Goal: Task Accomplishment & Management: Complete application form

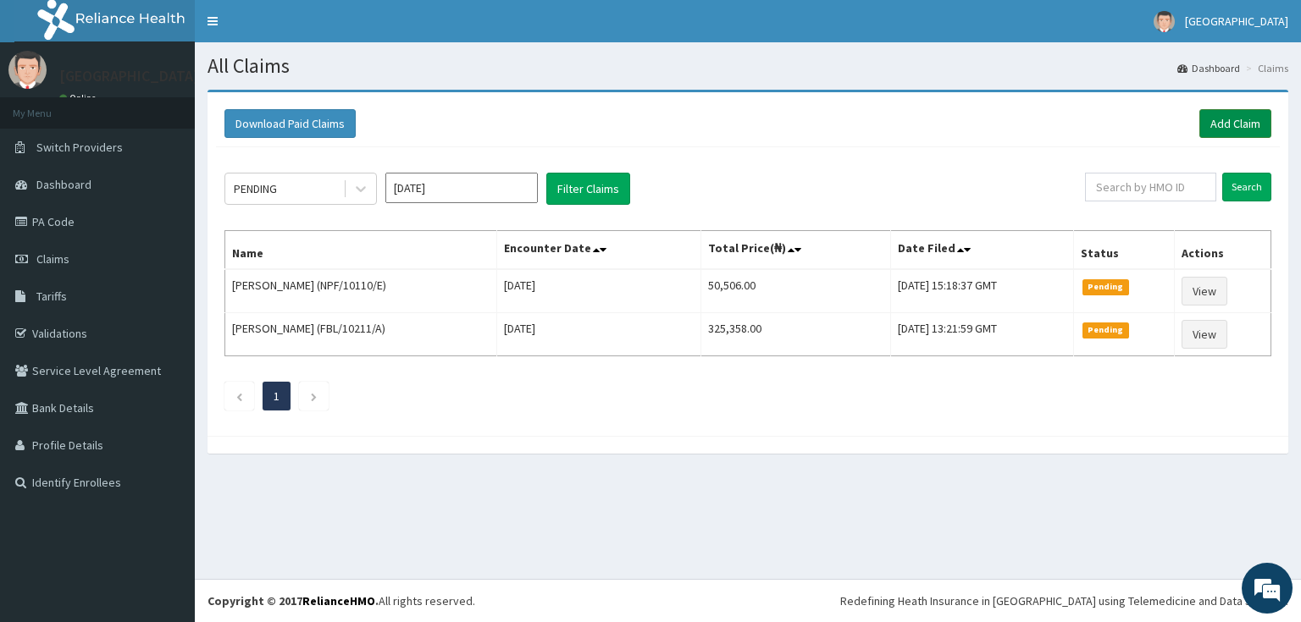
click at [1250, 115] on link "Add Claim" at bounding box center [1235, 123] width 72 height 29
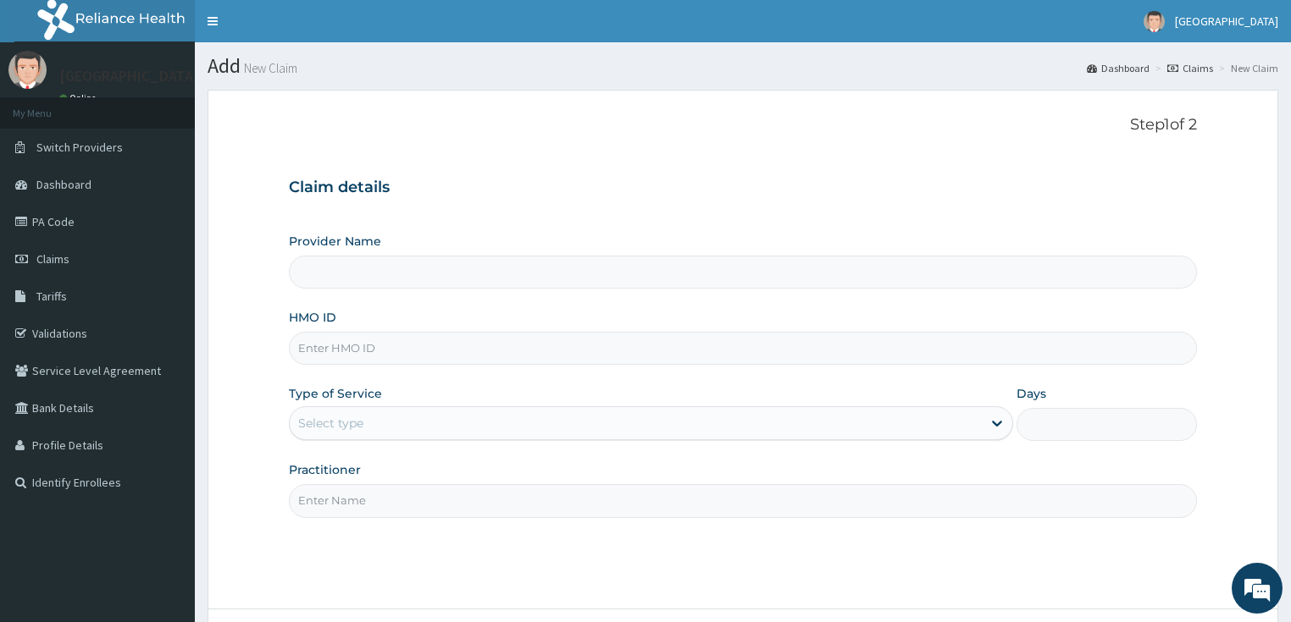
type input "[GEOGRAPHIC_DATA]"
click at [356, 361] on input "HMO ID" at bounding box center [743, 348] width 909 height 33
paste input "INL/10032/A"
type input "INL/10032/A"
click at [347, 415] on div "Select type" at bounding box center [330, 423] width 65 height 17
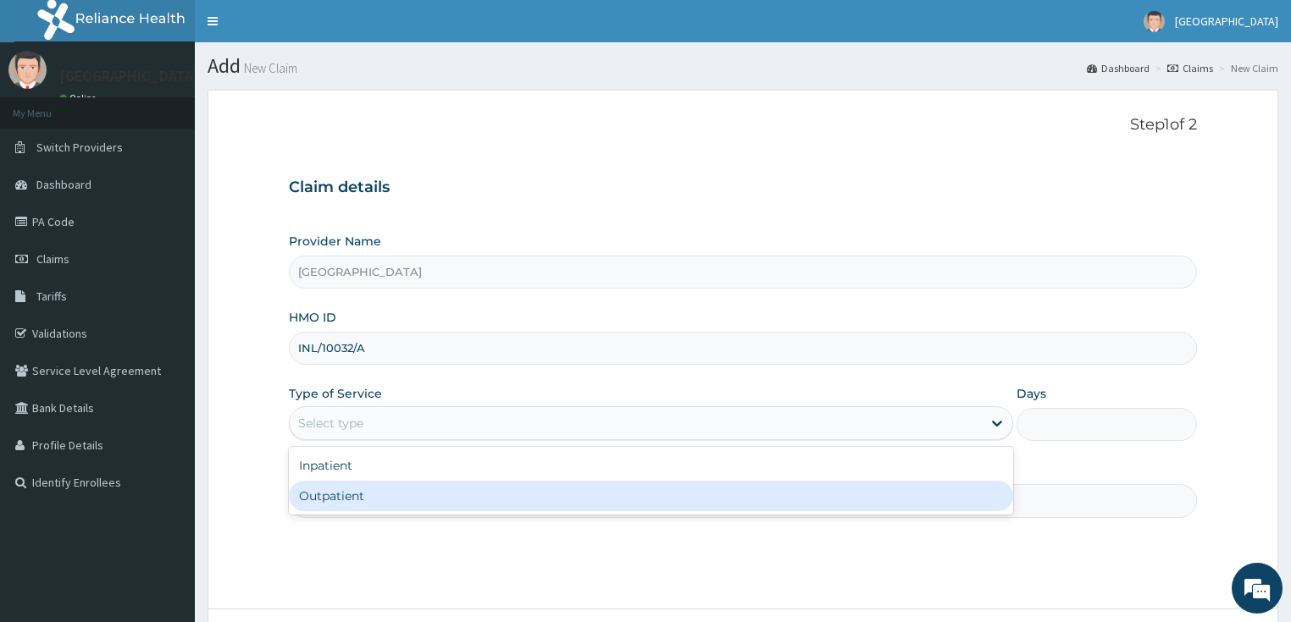
click at [342, 493] on div "Outpatient" at bounding box center [651, 496] width 724 height 30
type input "1"
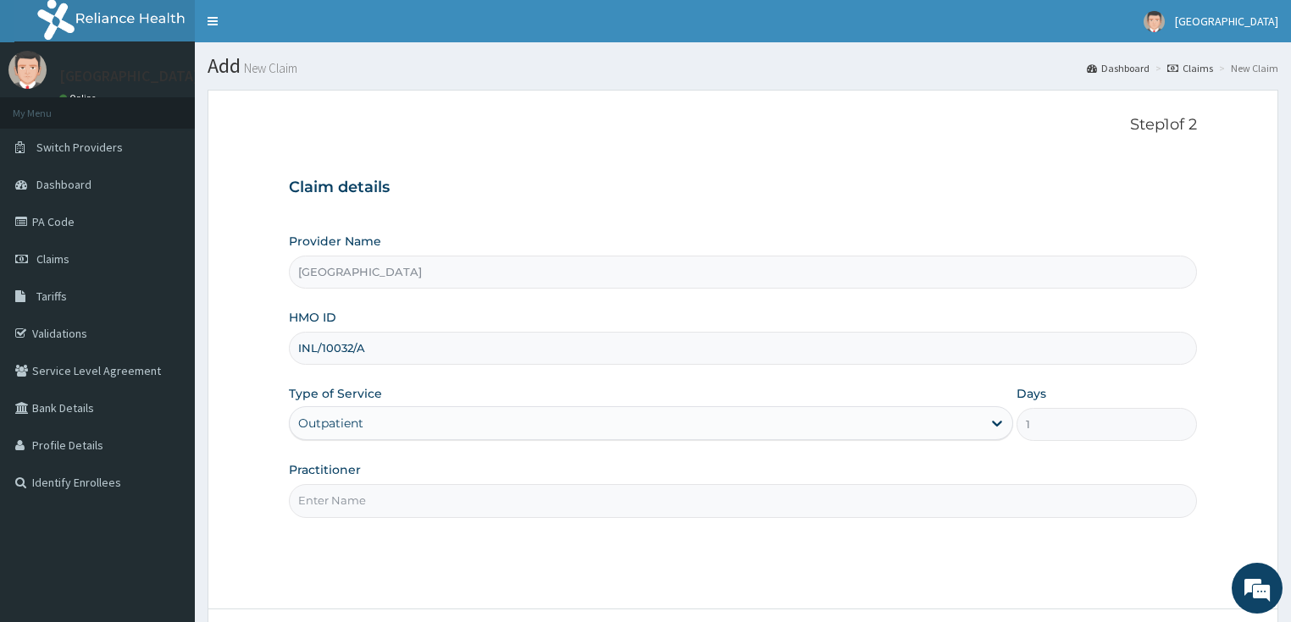
click at [342, 494] on input "Practitioner" at bounding box center [743, 500] width 909 height 33
type input "[PERSON_NAME]"
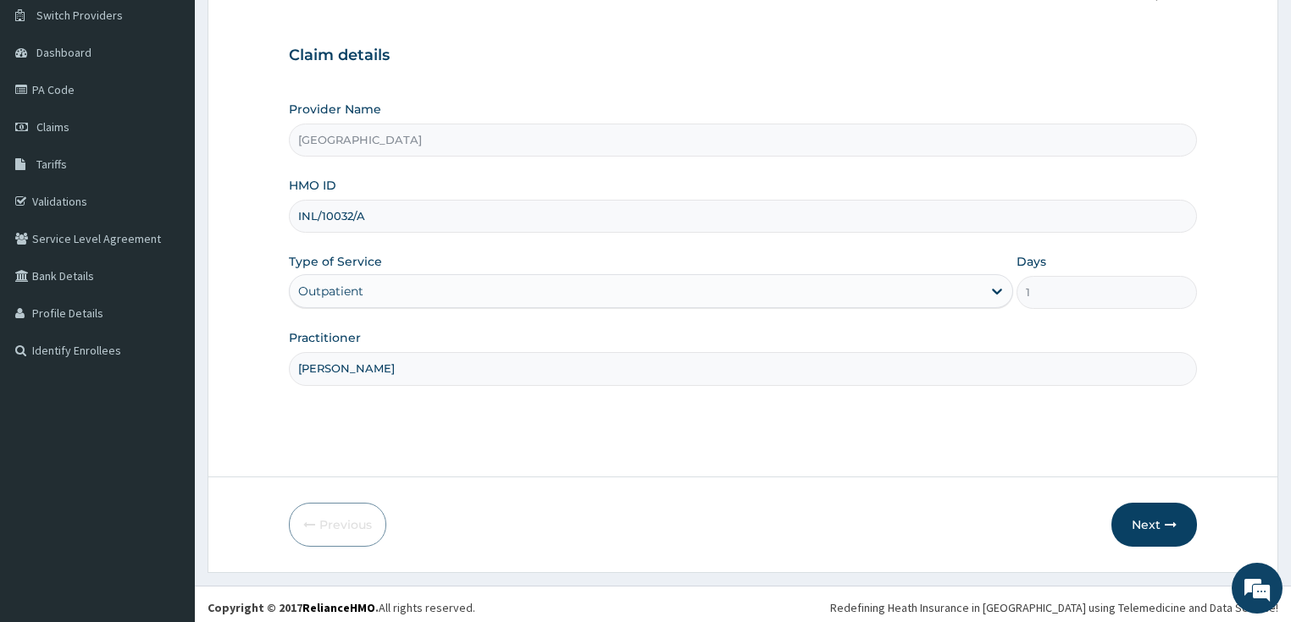
scroll to position [138, 0]
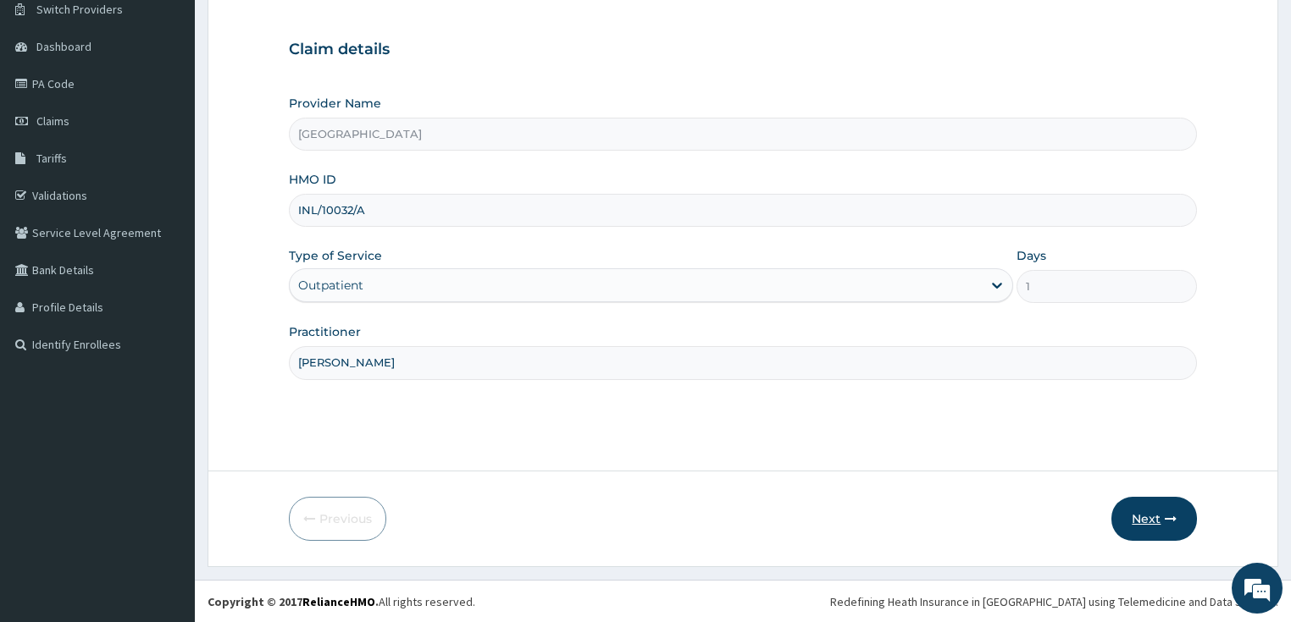
click at [1153, 515] on button "Next" at bounding box center [1154, 519] width 86 height 44
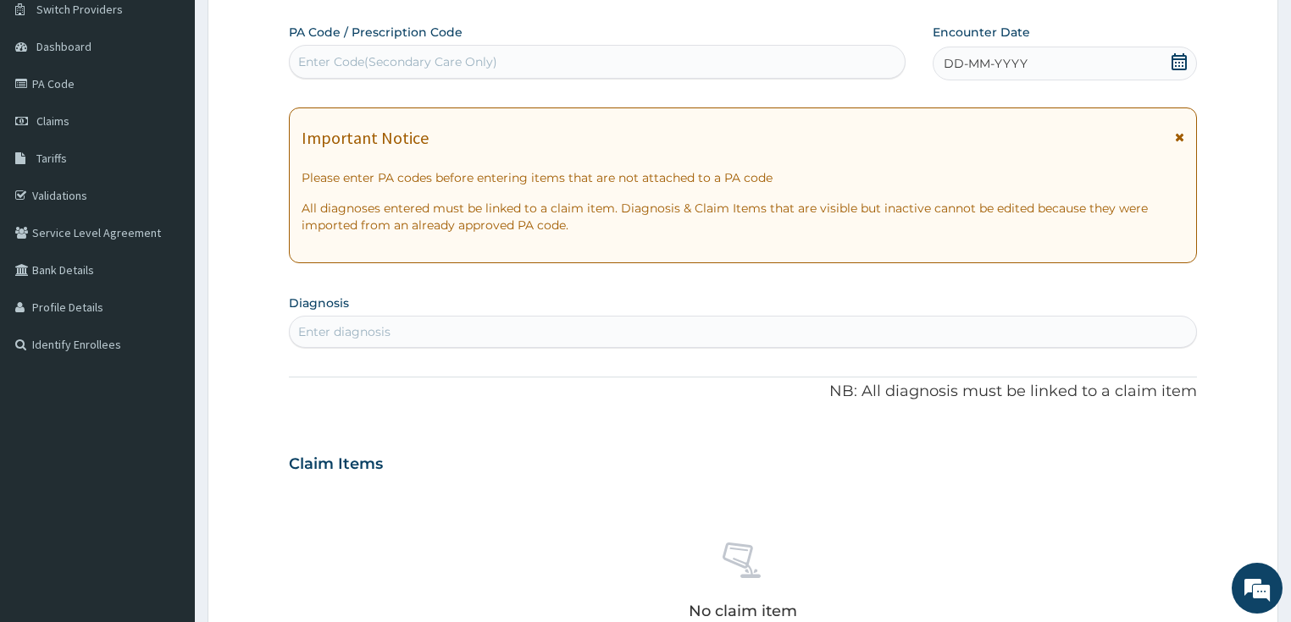
scroll to position [0, 0]
click at [436, 64] on div "Enter Code(Secondary Care Only)" at bounding box center [397, 61] width 199 height 17
paste input "PA/016243"
type input "PA/016243"
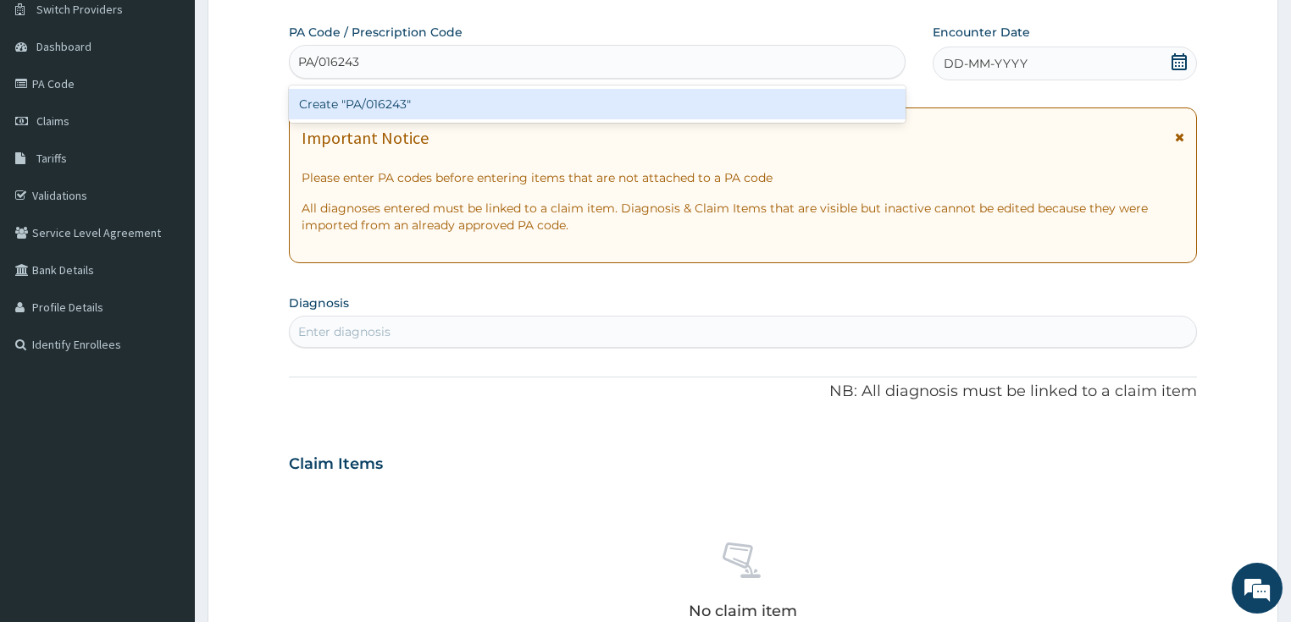
click at [434, 86] on div "Create "PA/016243"" at bounding box center [597, 104] width 616 height 37
click at [434, 105] on div "Create "PA/016243"" at bounding box center [597, 104] width 616 height 30
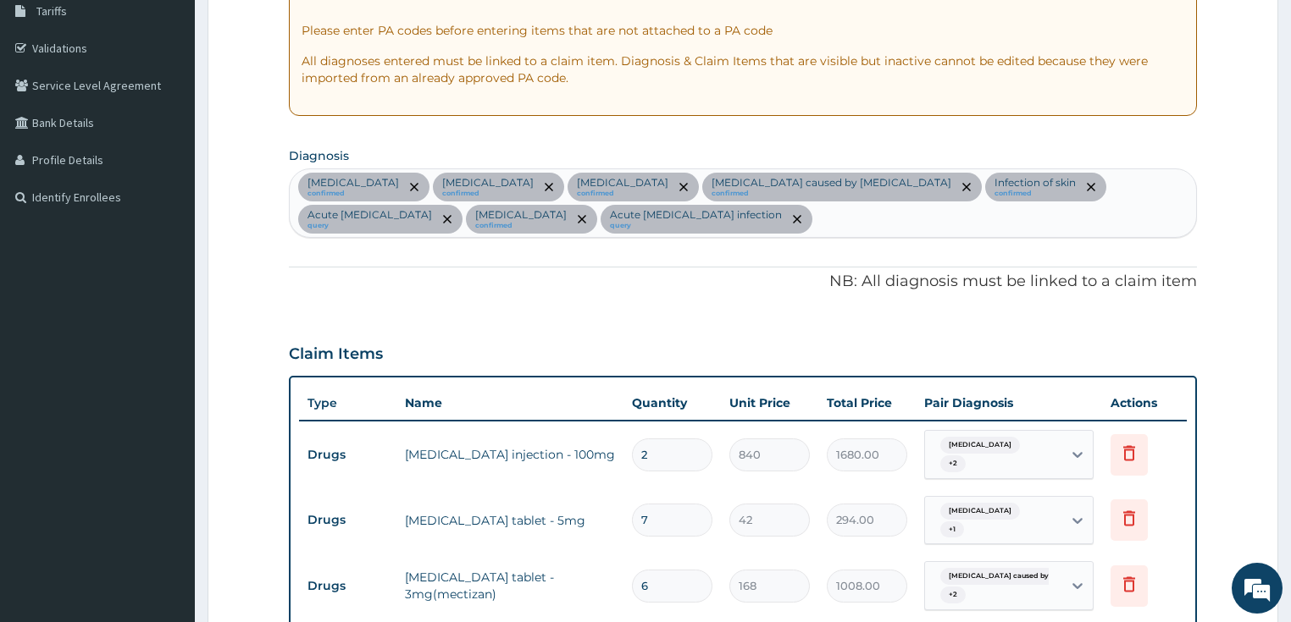
scroll to position [93, 0]
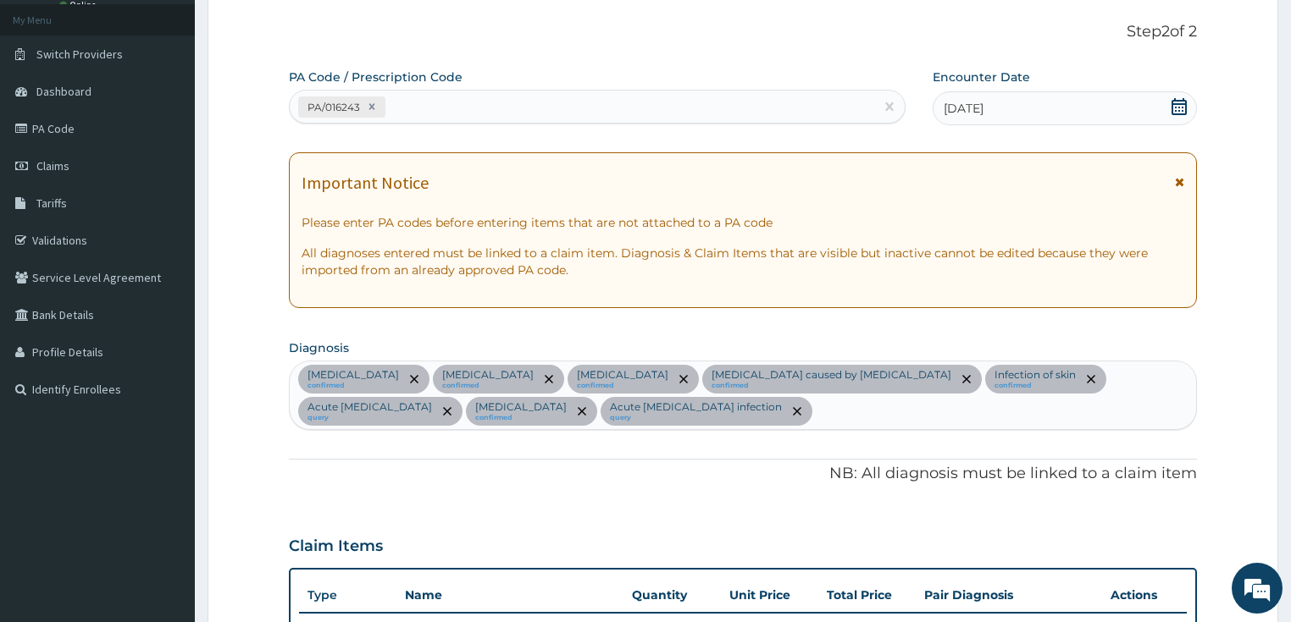
click at [560, 97] on div "PA/016243" at bounding box center [582, 107] width 584 height 28
paste input "PA/C7A6A7"
type input "PA/C7A6A7"
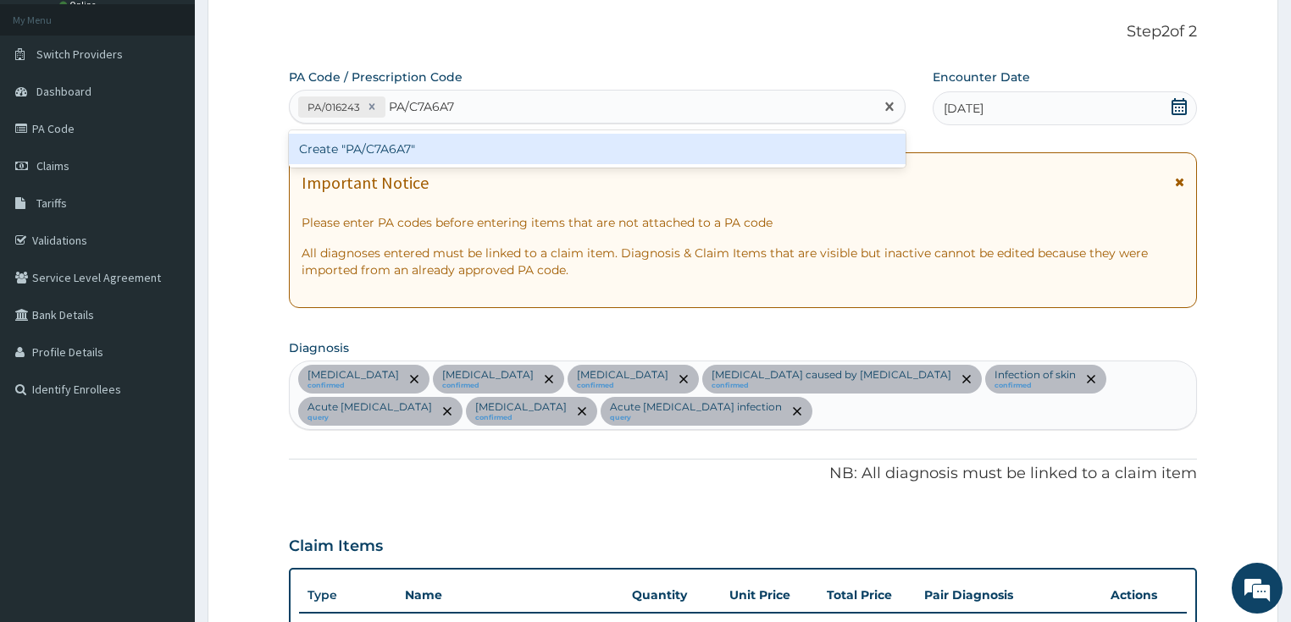
click at [416, 152] on div "Create "PA/C7A6A7"" at bounding box center [597, 149] width 616 height 30
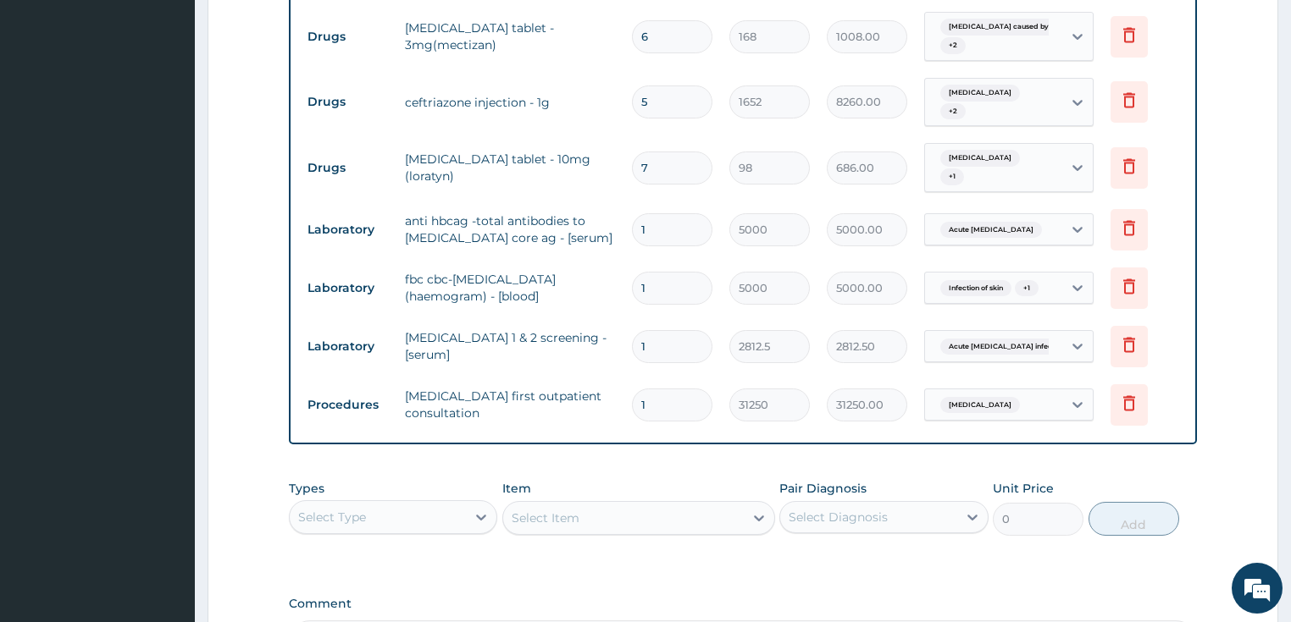
scroll to position [1020, 0]
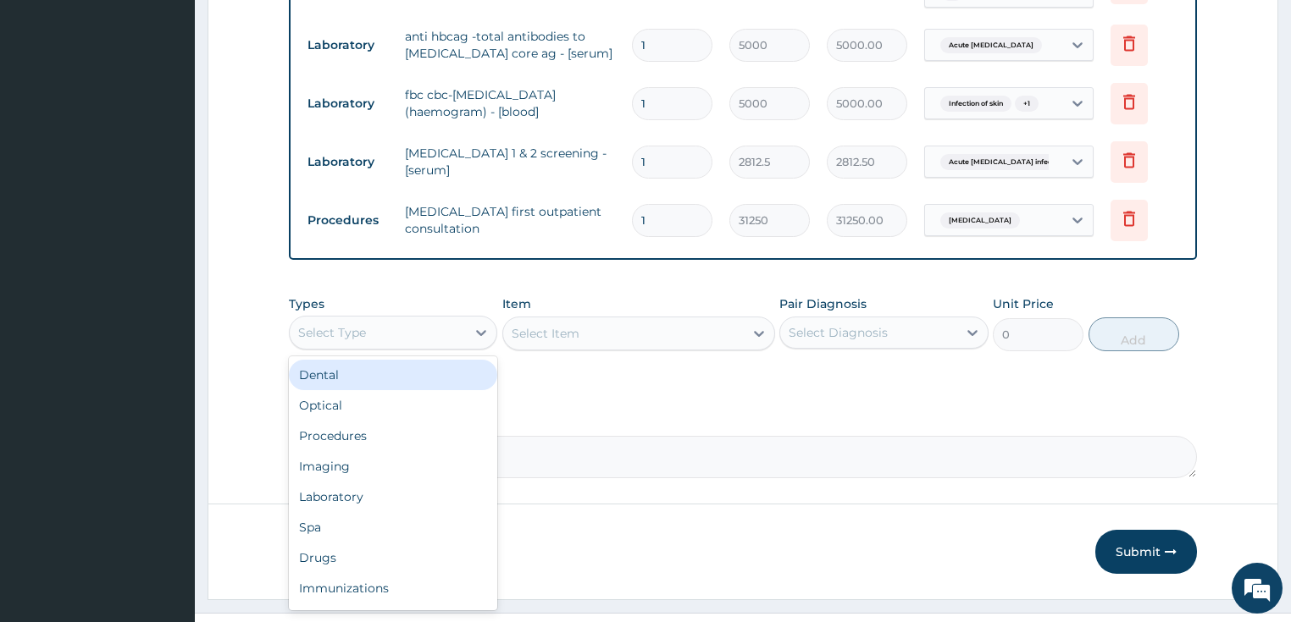
click at [341, 324] on div "Select Type" at bounding box center [332, 332] width 68 height 17
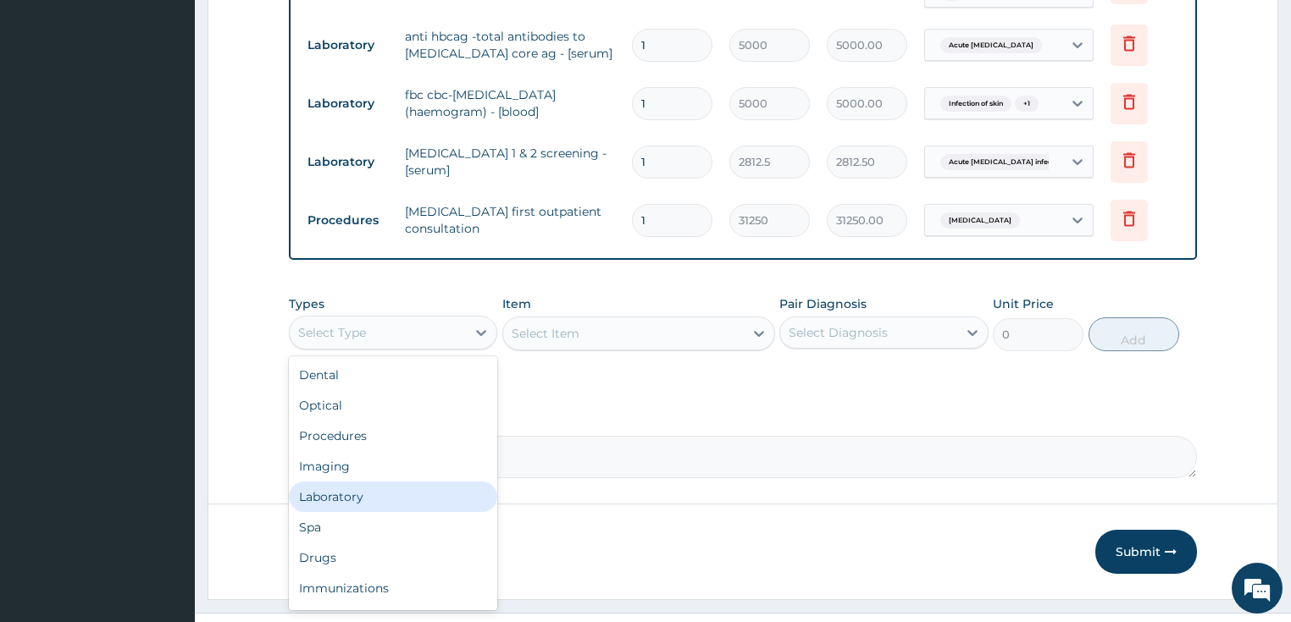
click at [355, 482] on div "Laboratory" at bounding box center [393, 497] width 209 height 30
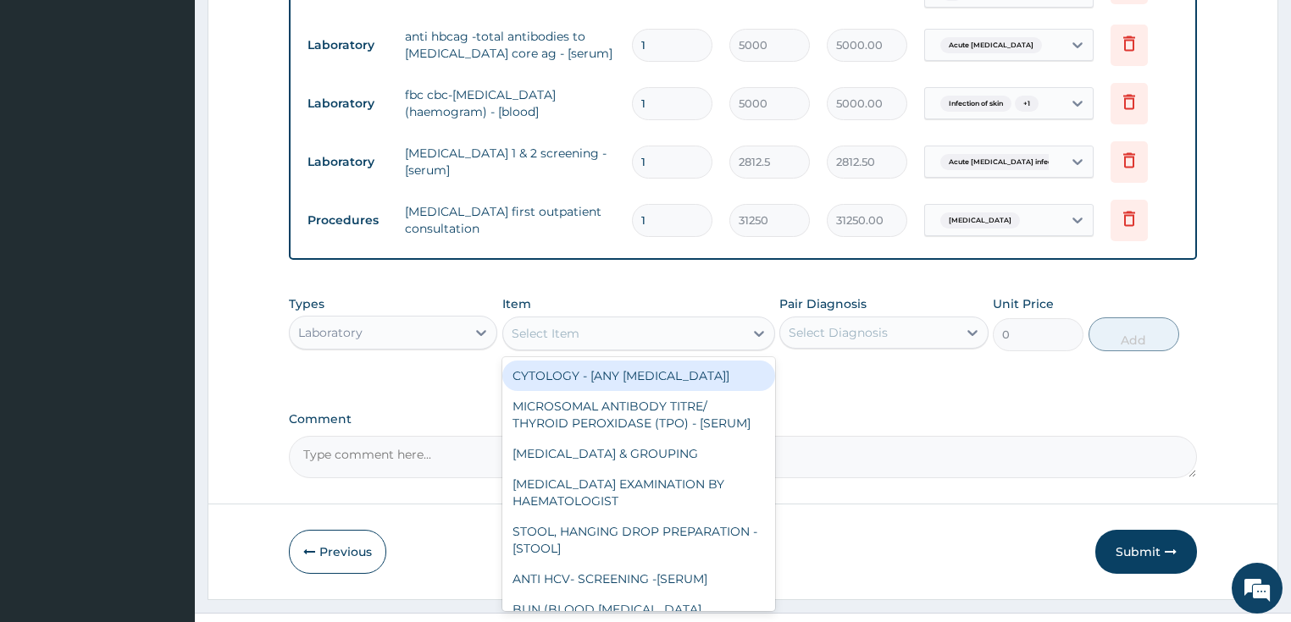
click at [585, 320] on div "Select Item" at bounding box center [623, 333] width 240 height 27
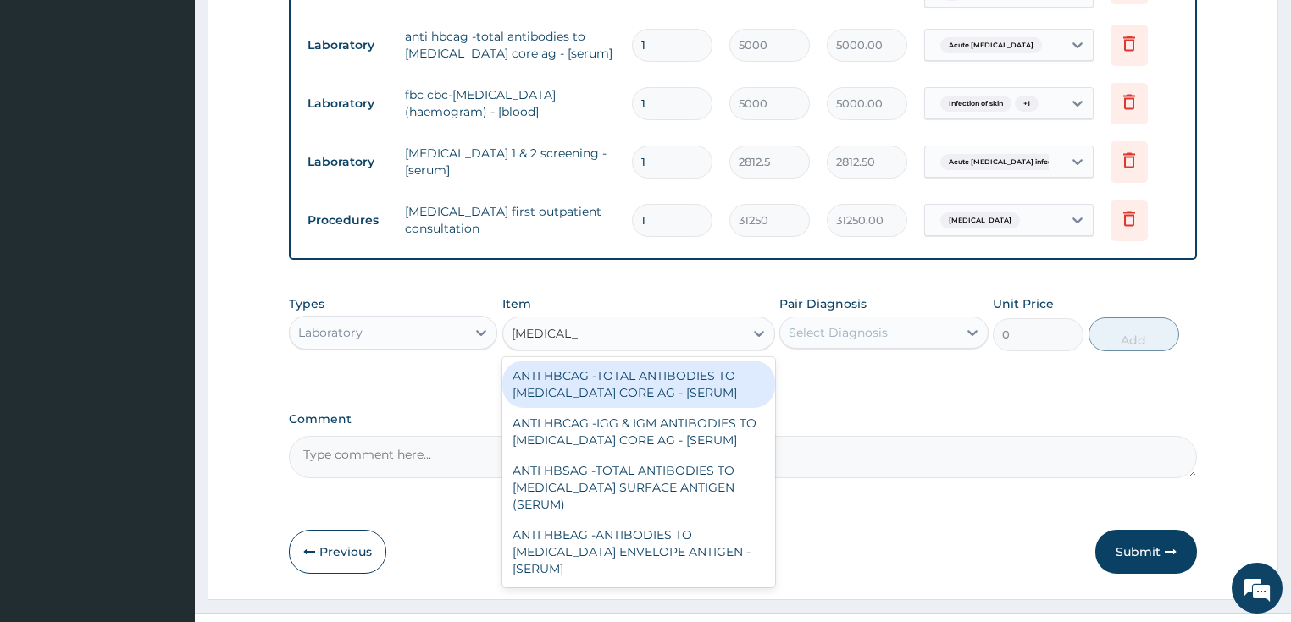
type input "[MEDICAL_DATA]"
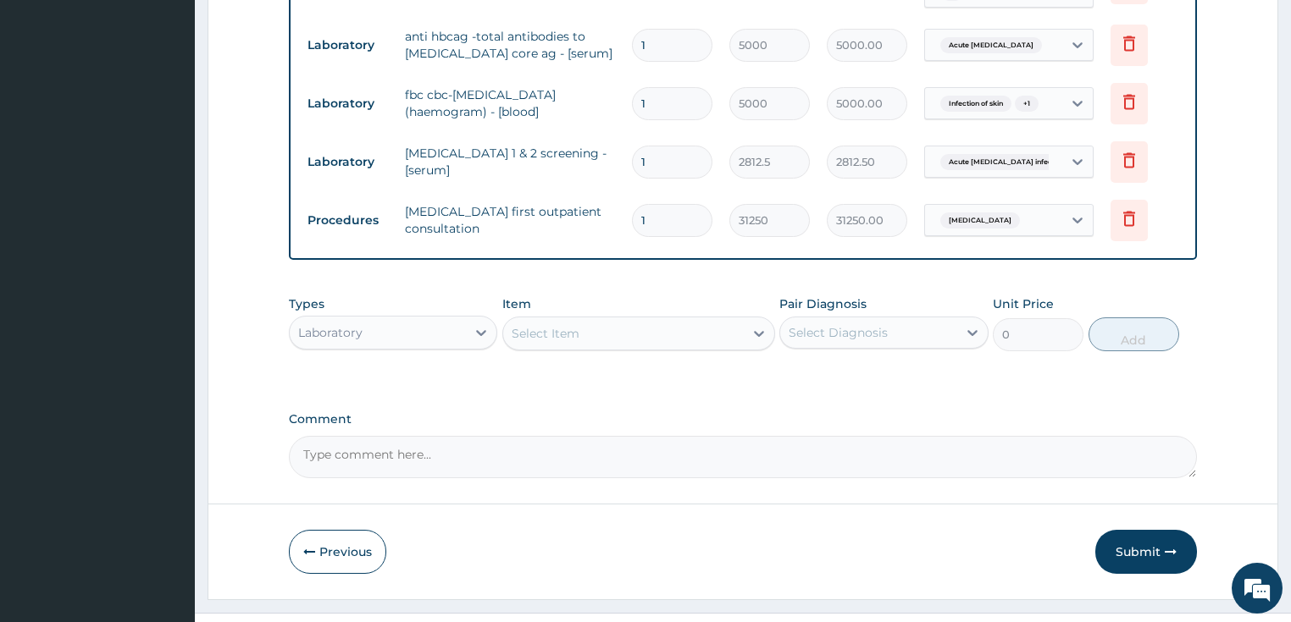
paste input "[MEDICAL_DATA] Surface Antigen (HBSAg)"
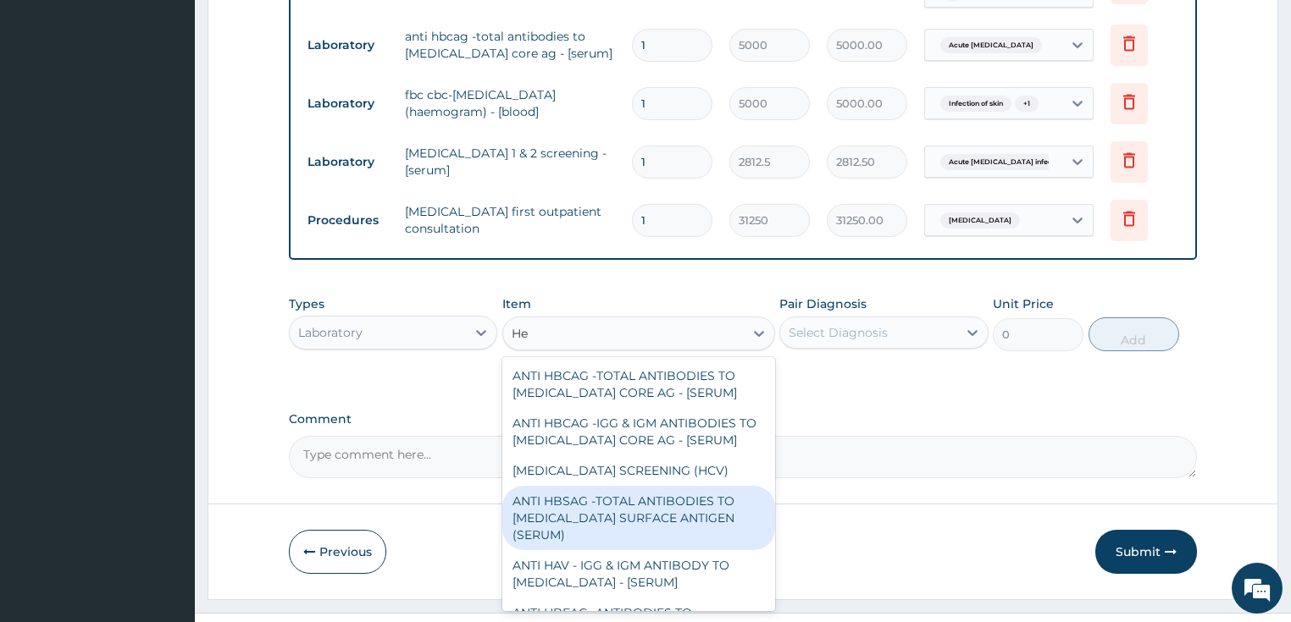
type input "H"
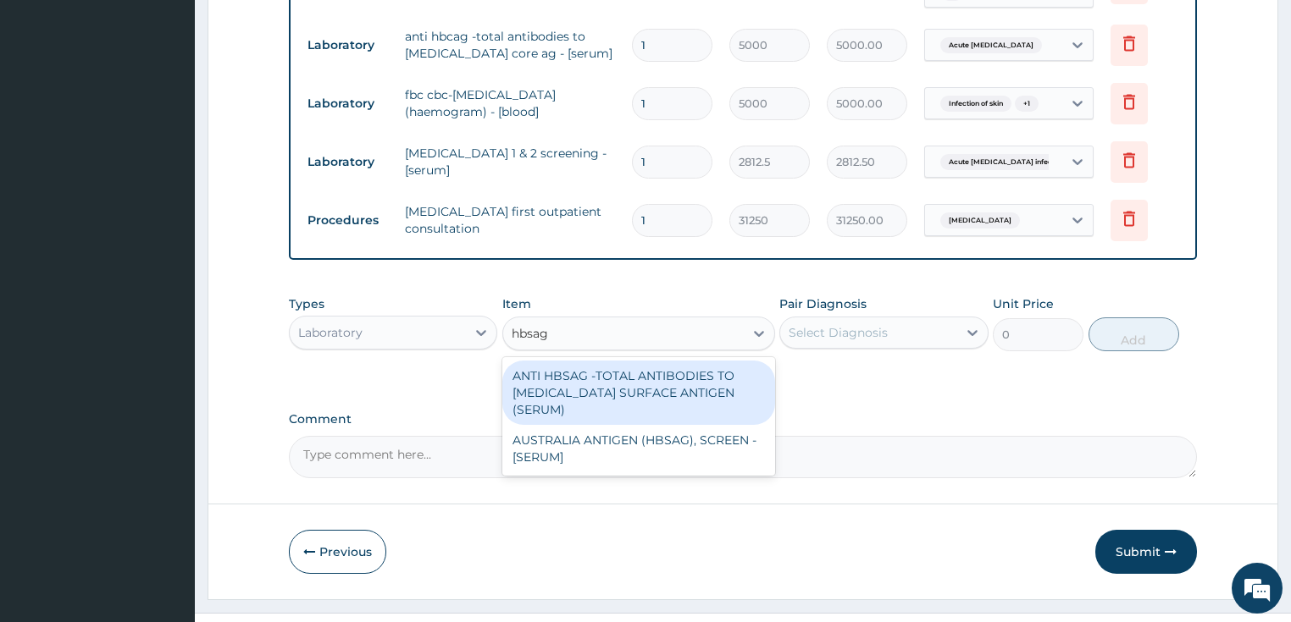
click at [544, 325] on input "hbsag" at bounding box center [530, 333] width 39 height 17
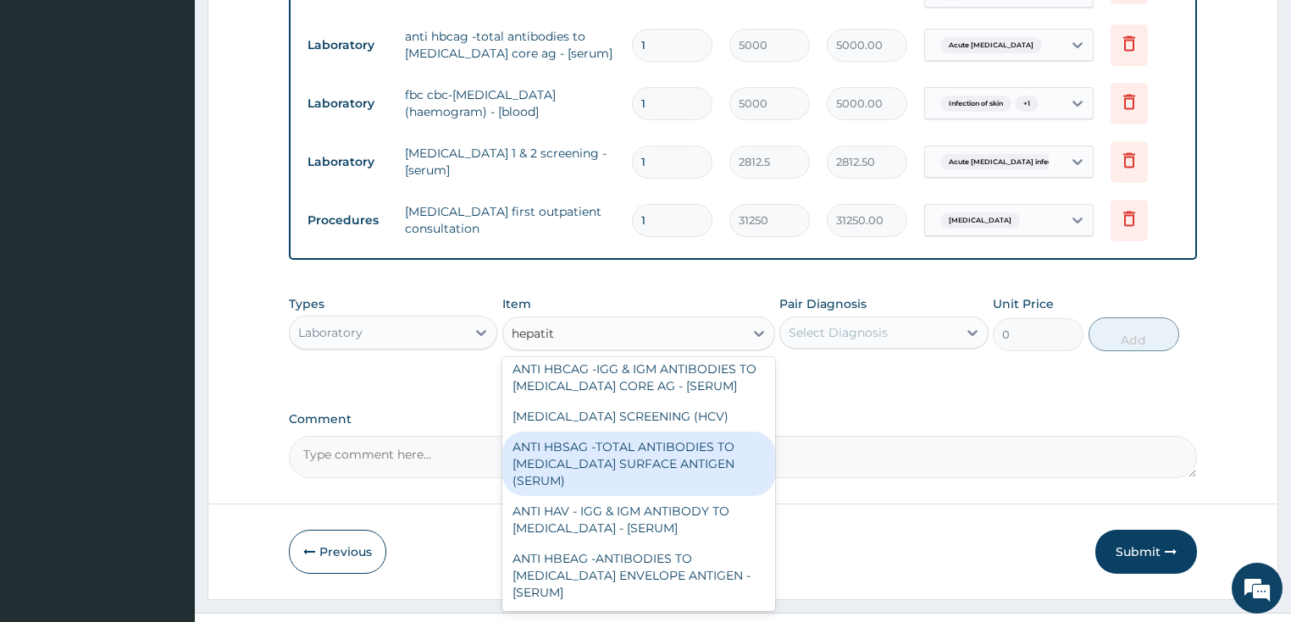
scroll to position [0, 0]
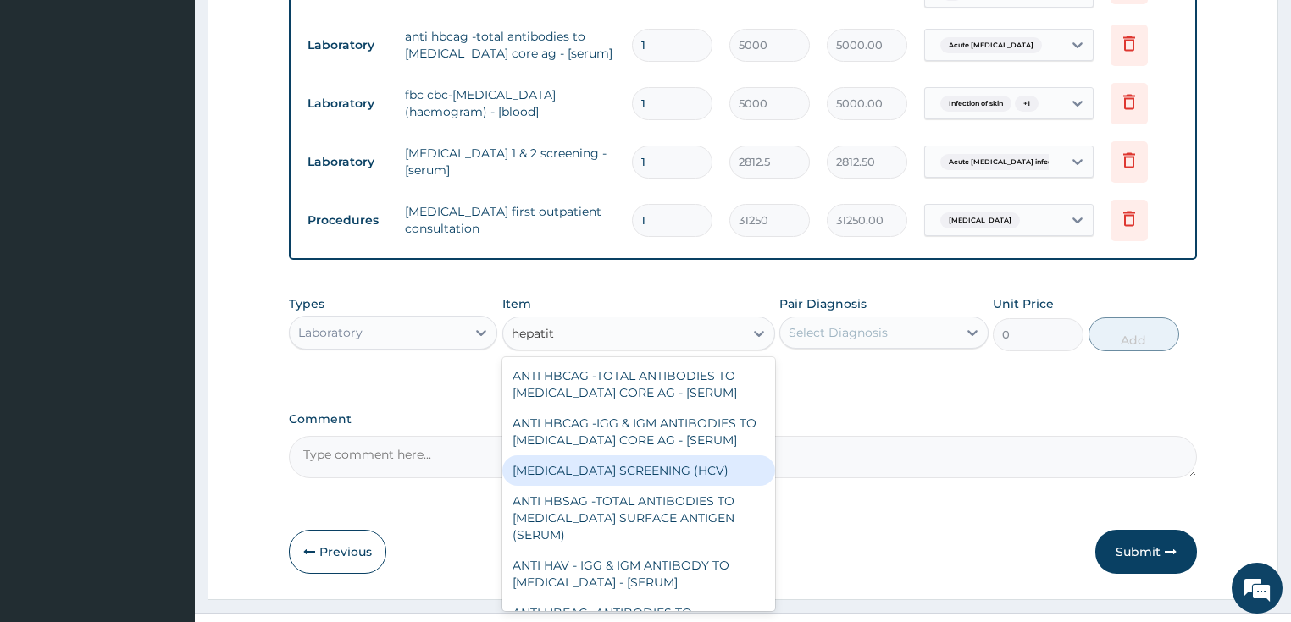
type input "hepatit"
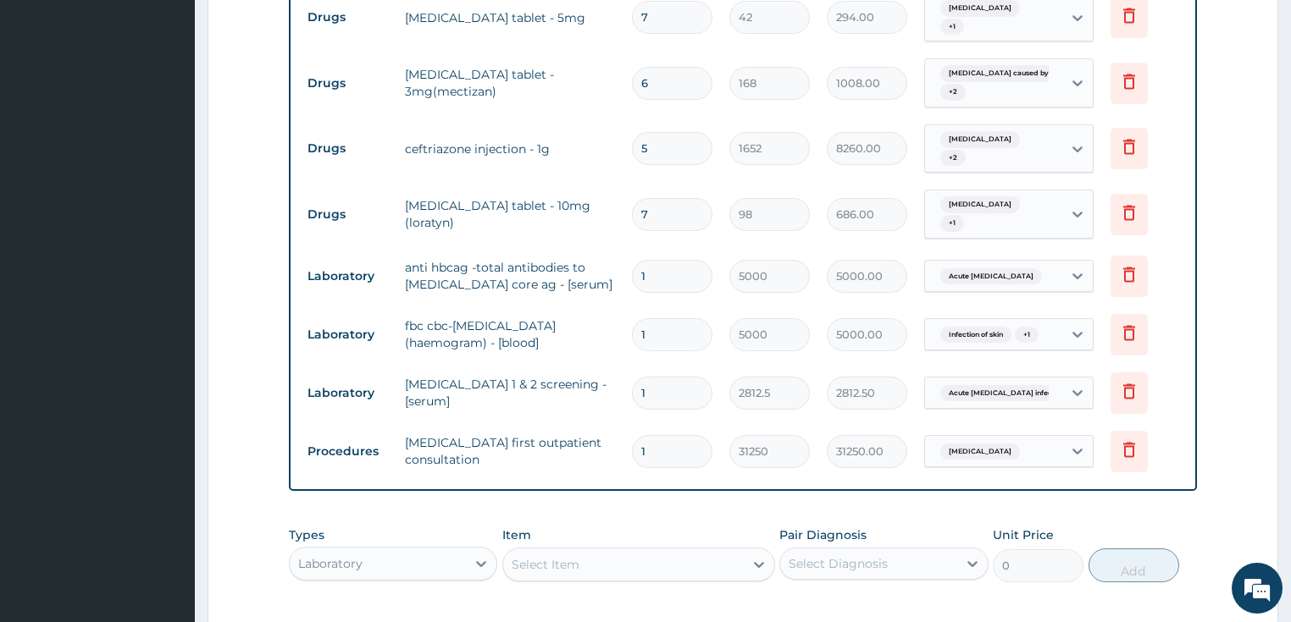
scroll to position [1020, 0]
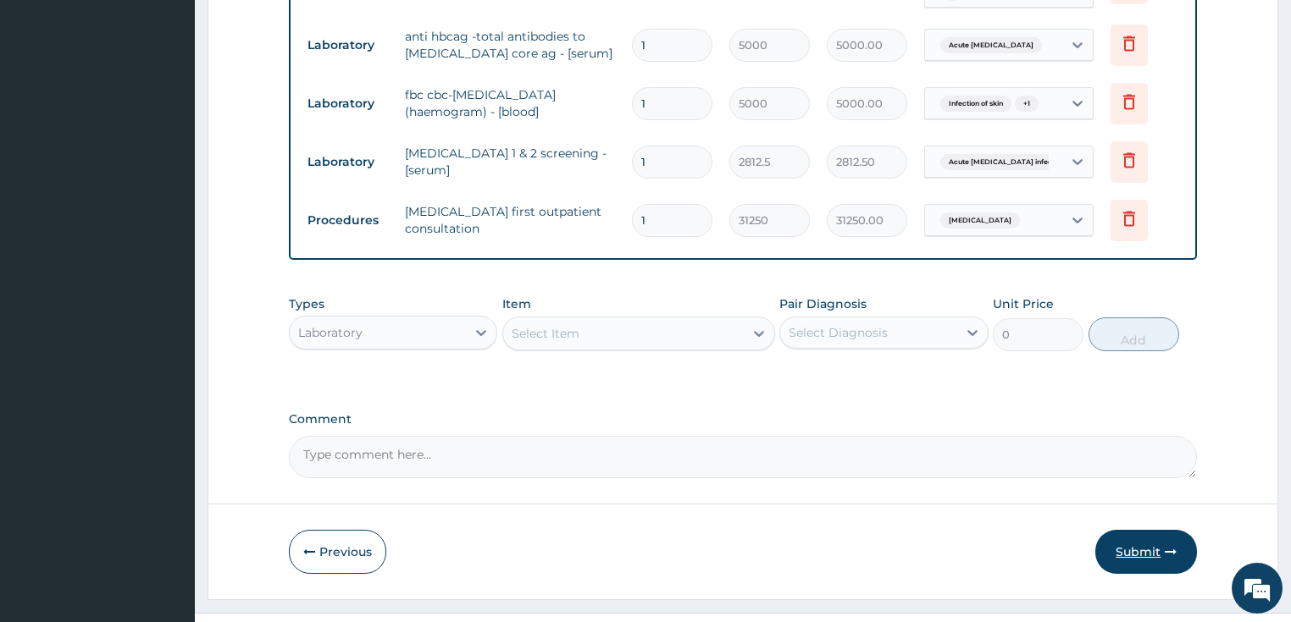
click at [1119, 530] on button "Submit" at bounding box center [1146, 552] width 102 height 44
